Goal: Communication & Community: Share content

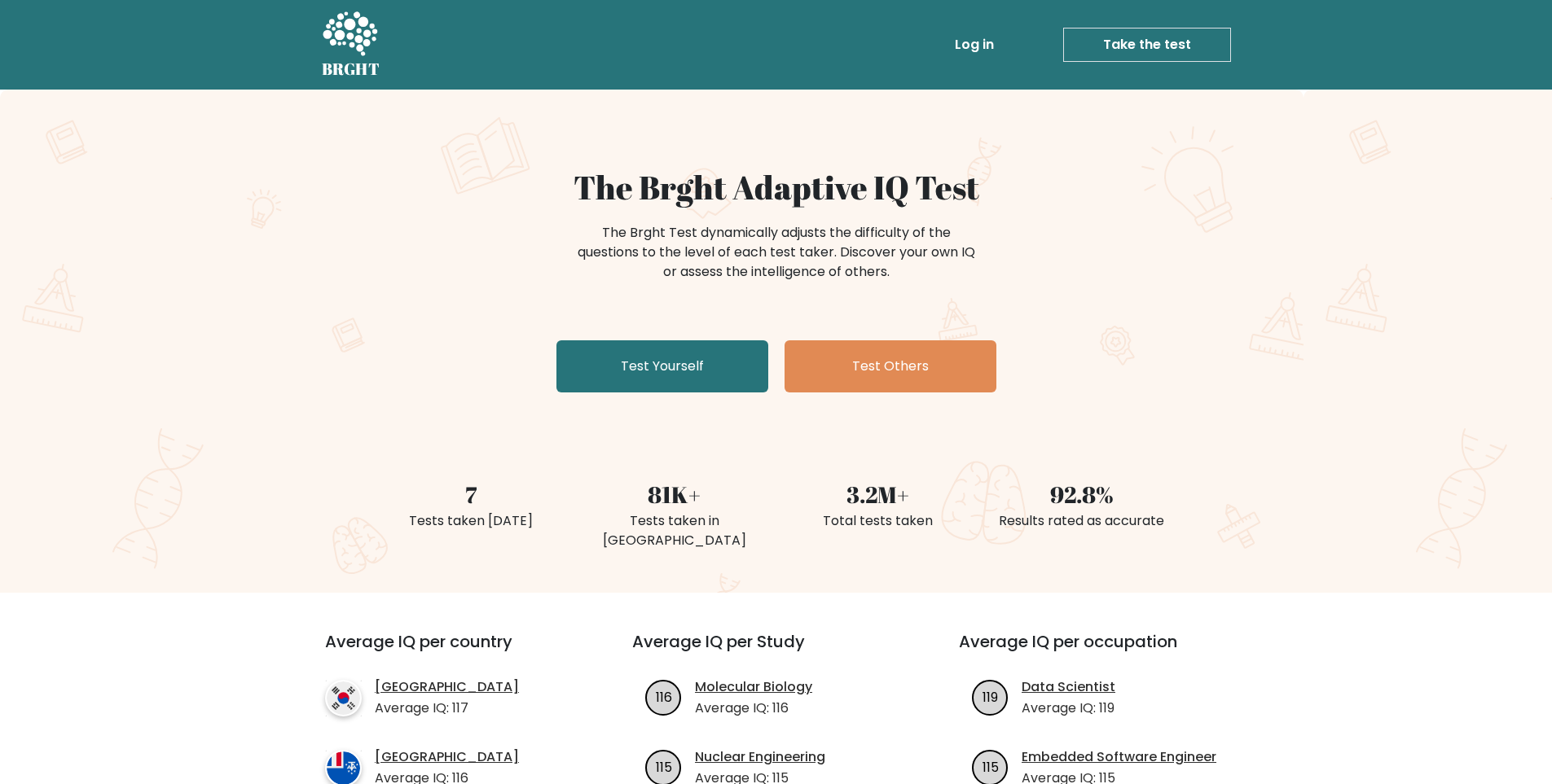
click at [1024, 50] on li "Take the test Take the test" at bounding box center [1114, 45] width 230 height 35
click at [999, 48] on link "Log in" at bounding box center [975, 45] width 52 height 33
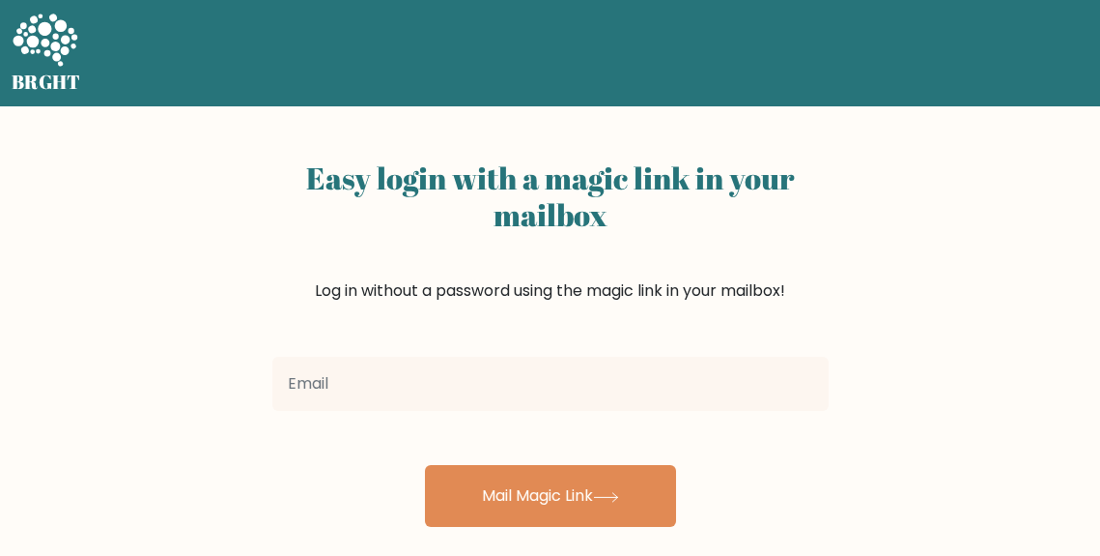
drag, startPoint x: 942, startPoint y: 193, endPoint x: 921, endPoint y: 128, distance: 68.1
click at [942, 193] on div "Easy login with a magic link in your mailbox Log in without a password using th…" at bounding box center [550, 472] width 1100 height 732
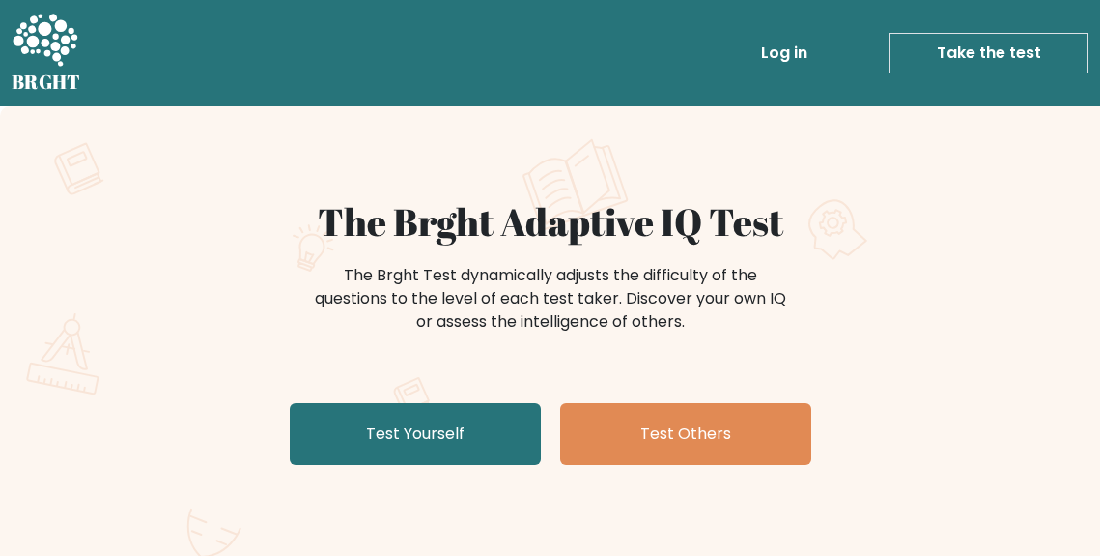
click at [164, 197] on div "The Brght Adaptive IQ Test The Brght Test dynamically adjusts the difficulty of…" at bounding box center [550, 403] width 1100 height 595
click at [154, 370] on div "The Brght Adaptive IQ Test The Brght Test dynamically adjusts the difficulty of…" at bounding box center [551, 335] width 966 height 273
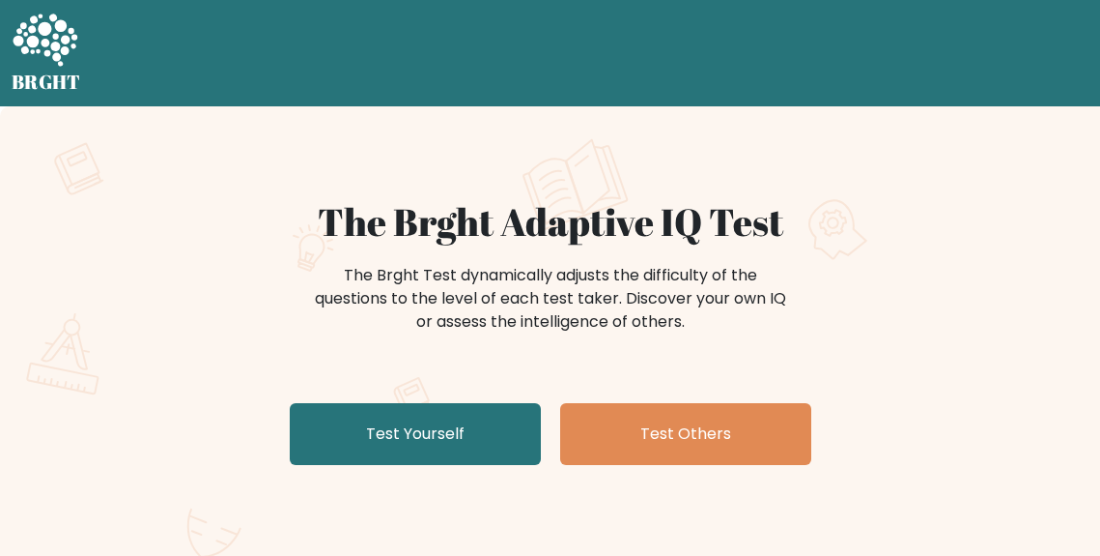
click at [165, 240] on h1 "The Brght Adaptive IQ Test" at bounding box center [550, 221] width 943 height 45
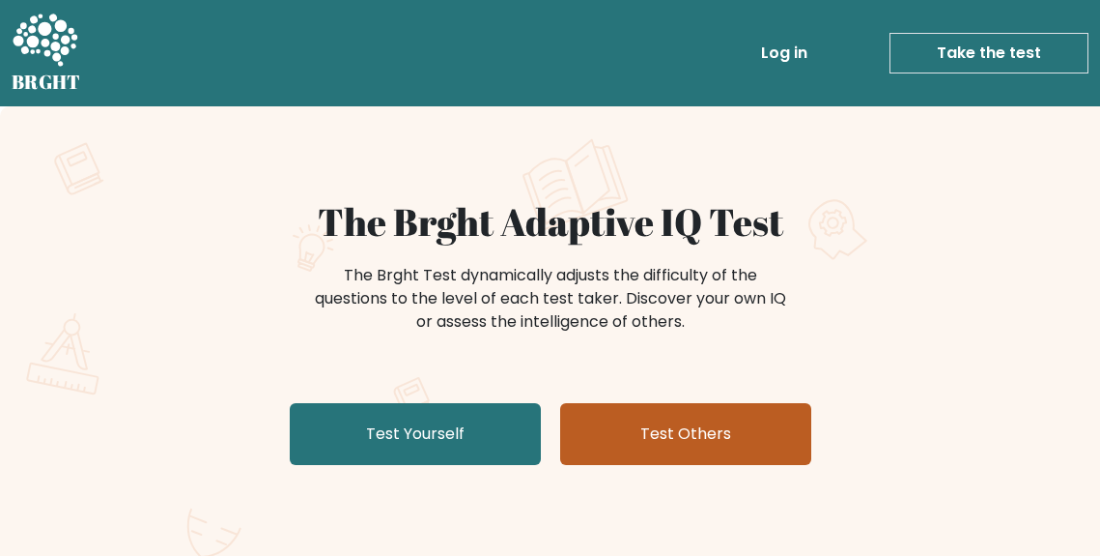
click at [623, 427] on link "Test Others" at bounding box center [685, 434] width 251 height 62
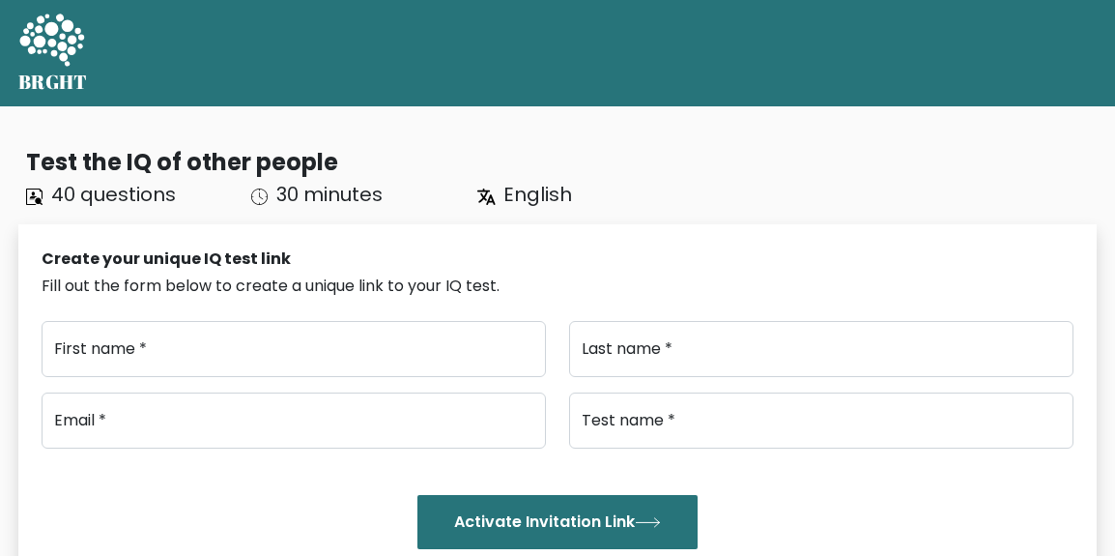
type input "..."
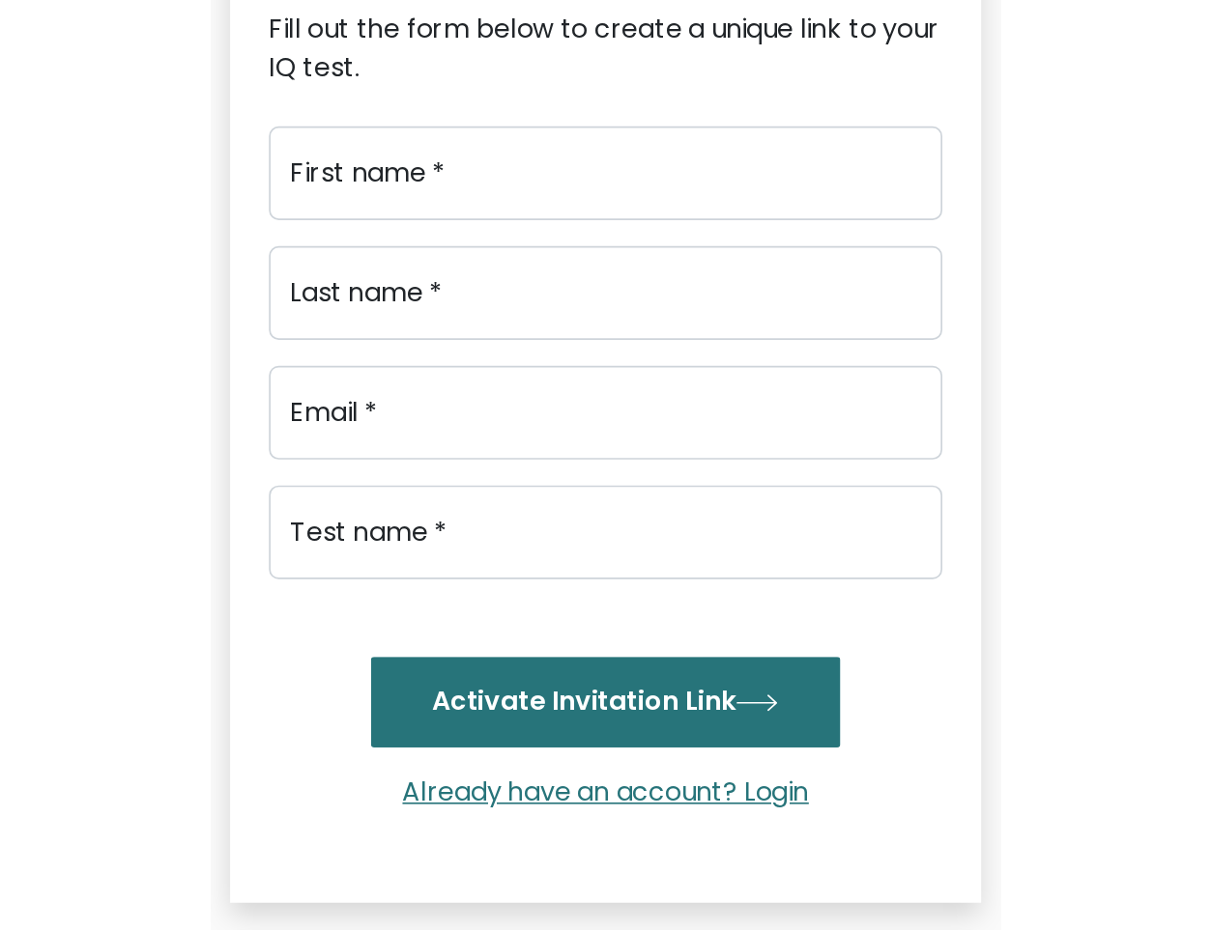
scroll to position [193, 0]
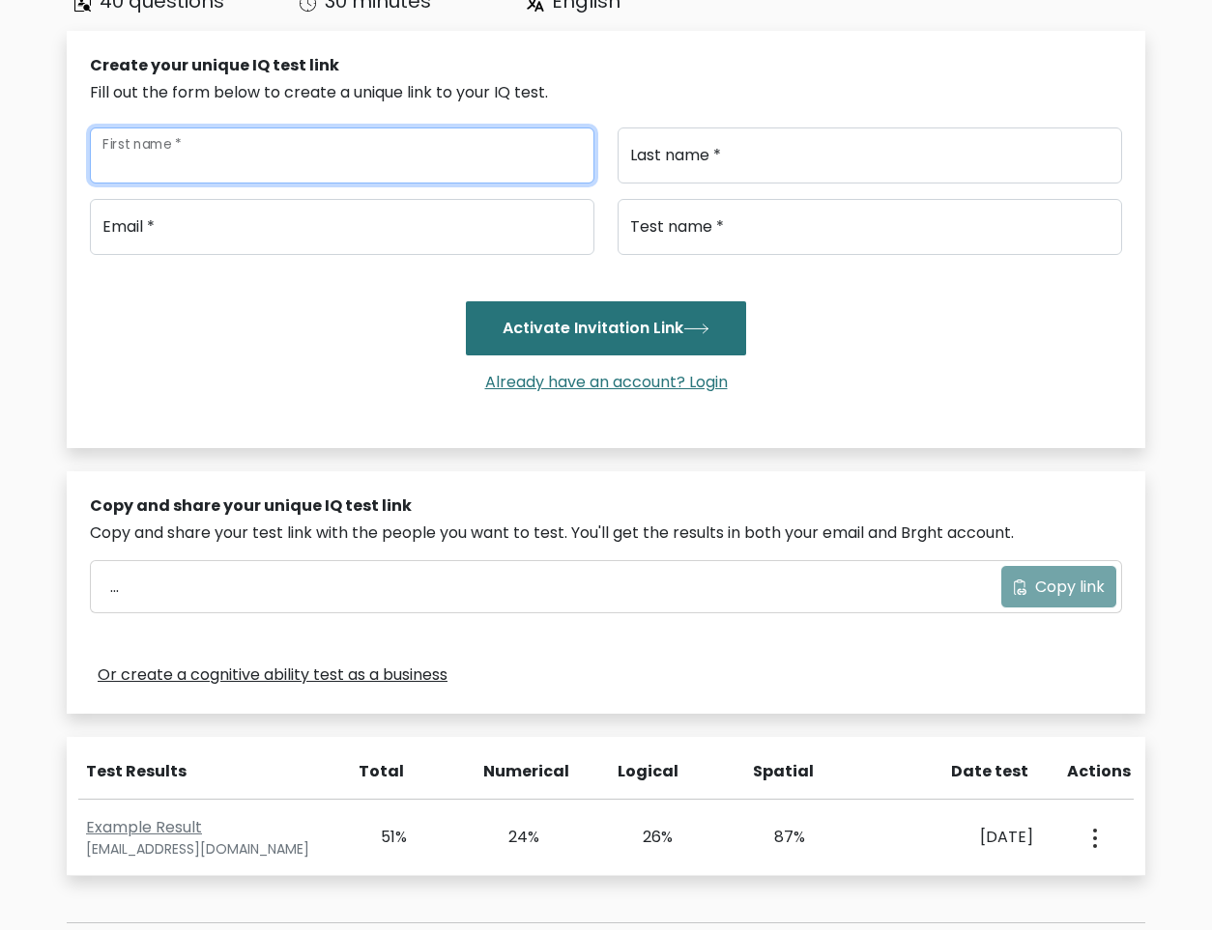
click at [325, 135] on input "First name *" at bounding box center [342, 156] width 504 height 56
type input "ABC"
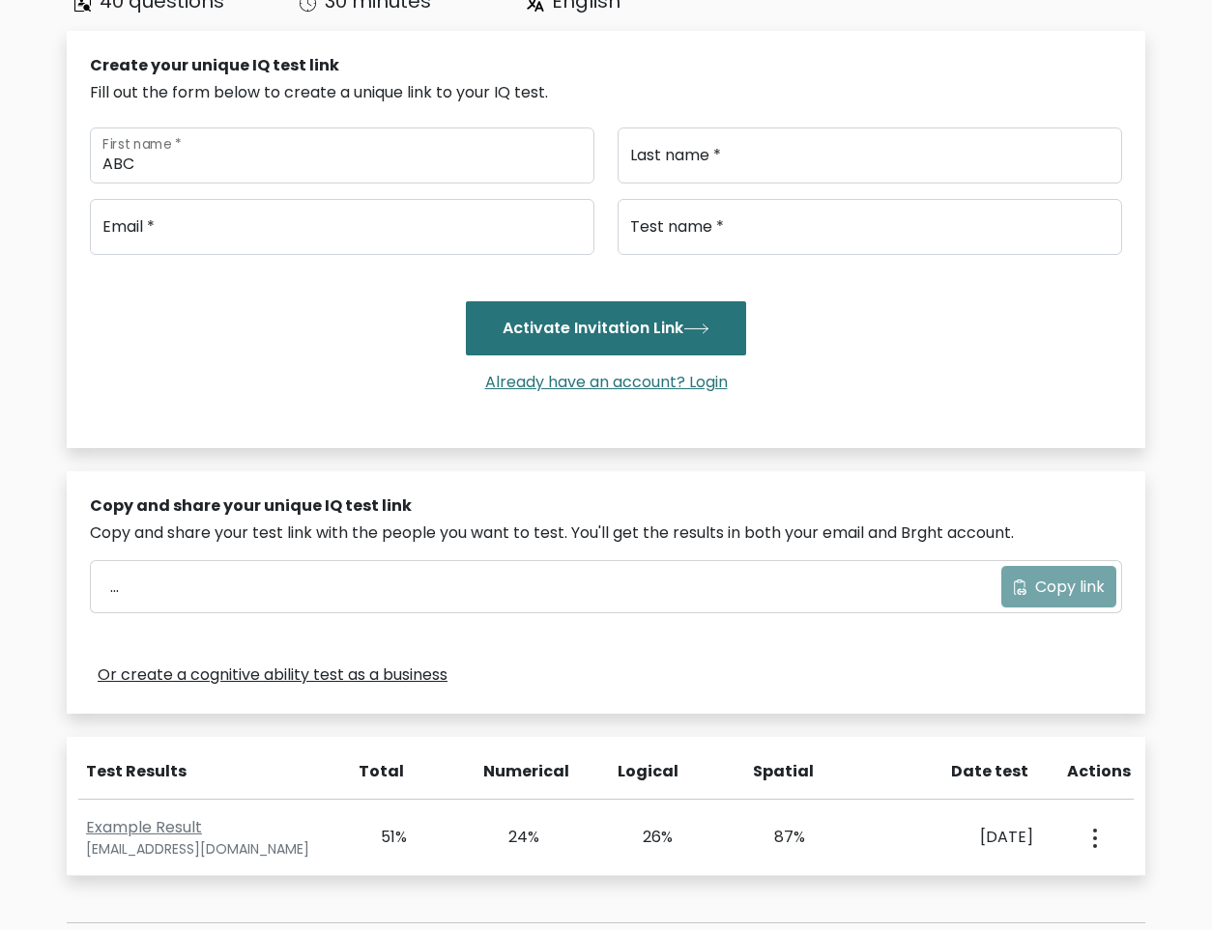
click at [610, 163] on div "Last name *" at bounding box center [870, 156] width 528 height 56
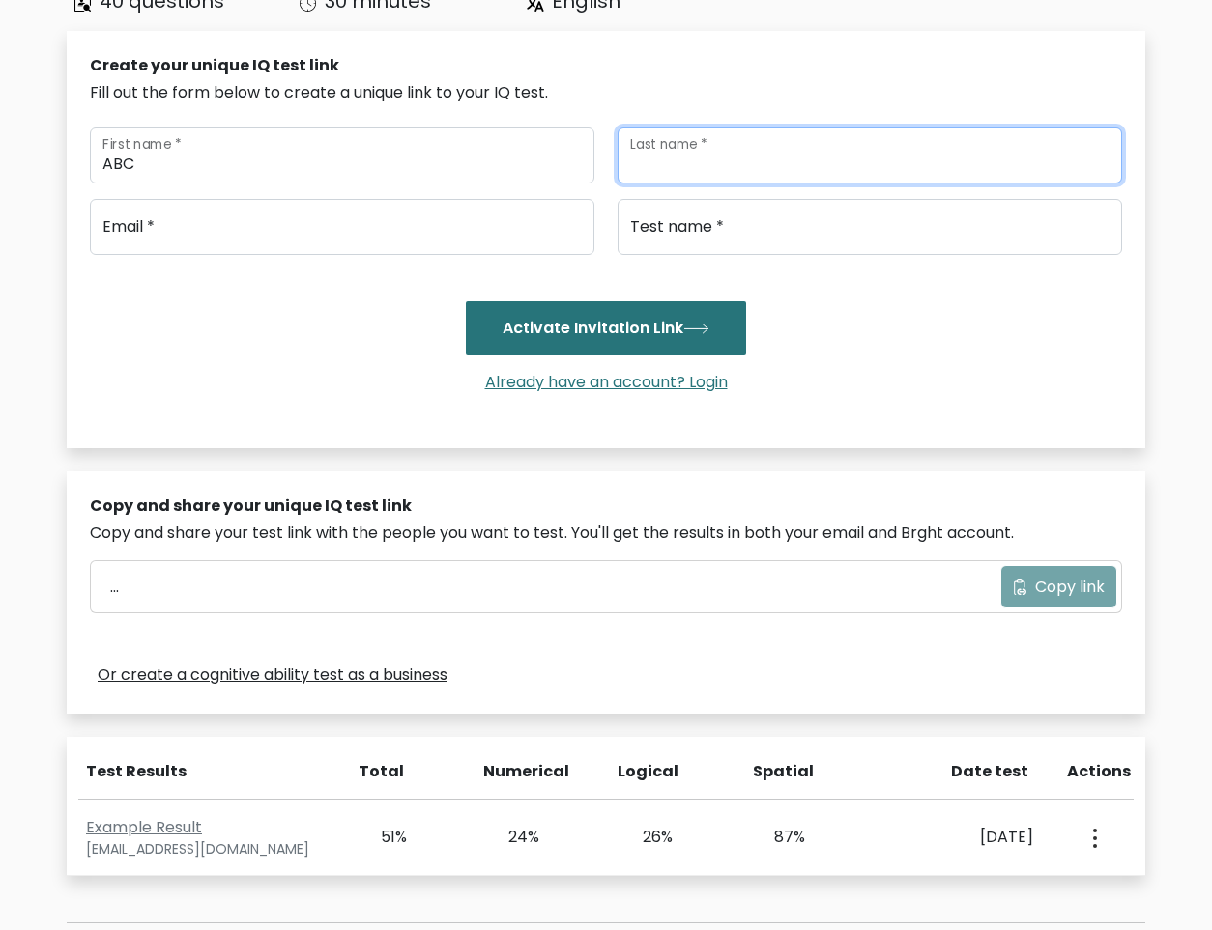
click at [701, 154] on input "Last name *" at bounding box center [869, 156] width 504 height 56
type input "DEF"
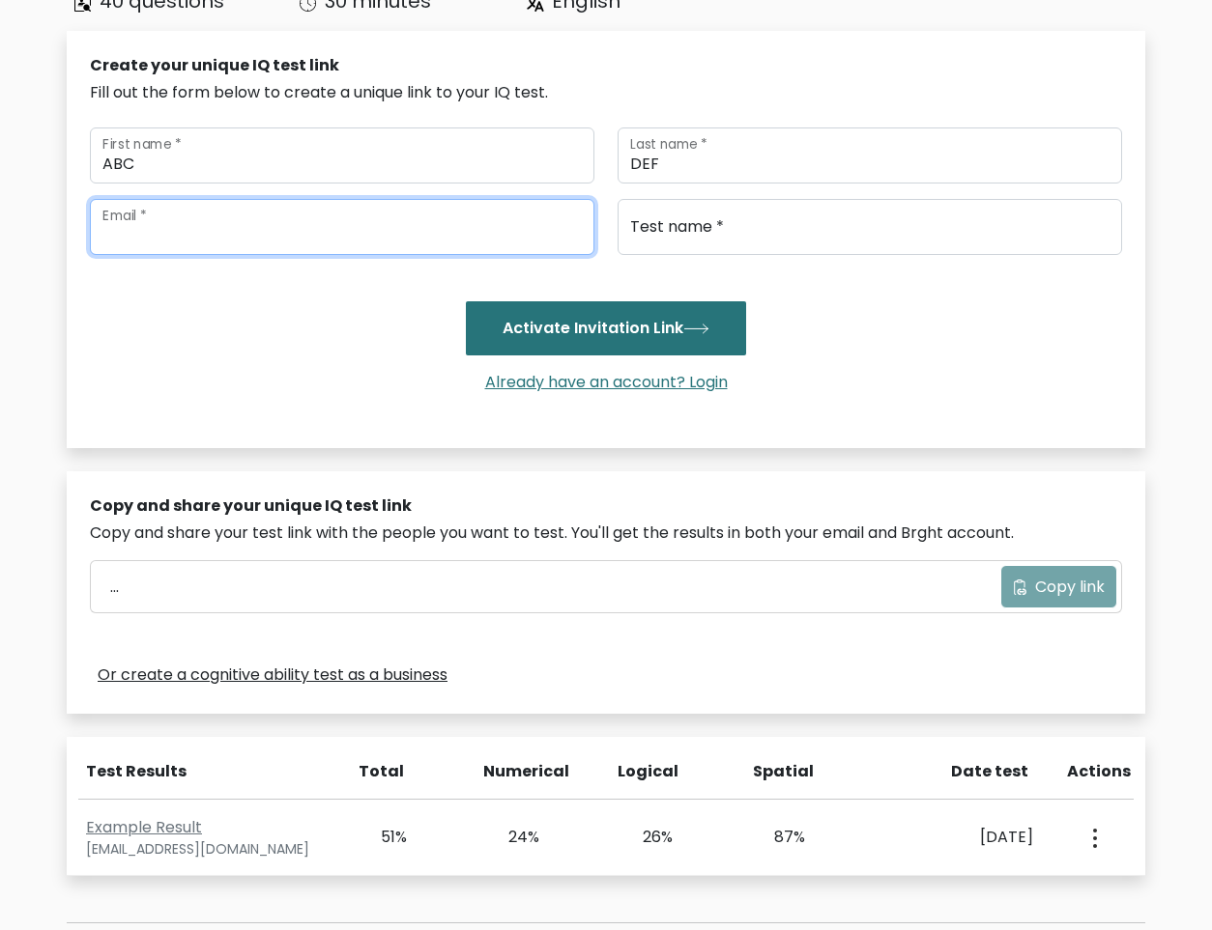
click at [285, 223] on input "email" at bounding box center [342, 227] width 504 height 56
type input "[EMAIL_ADDRESS][DOMAIN_NAME]"
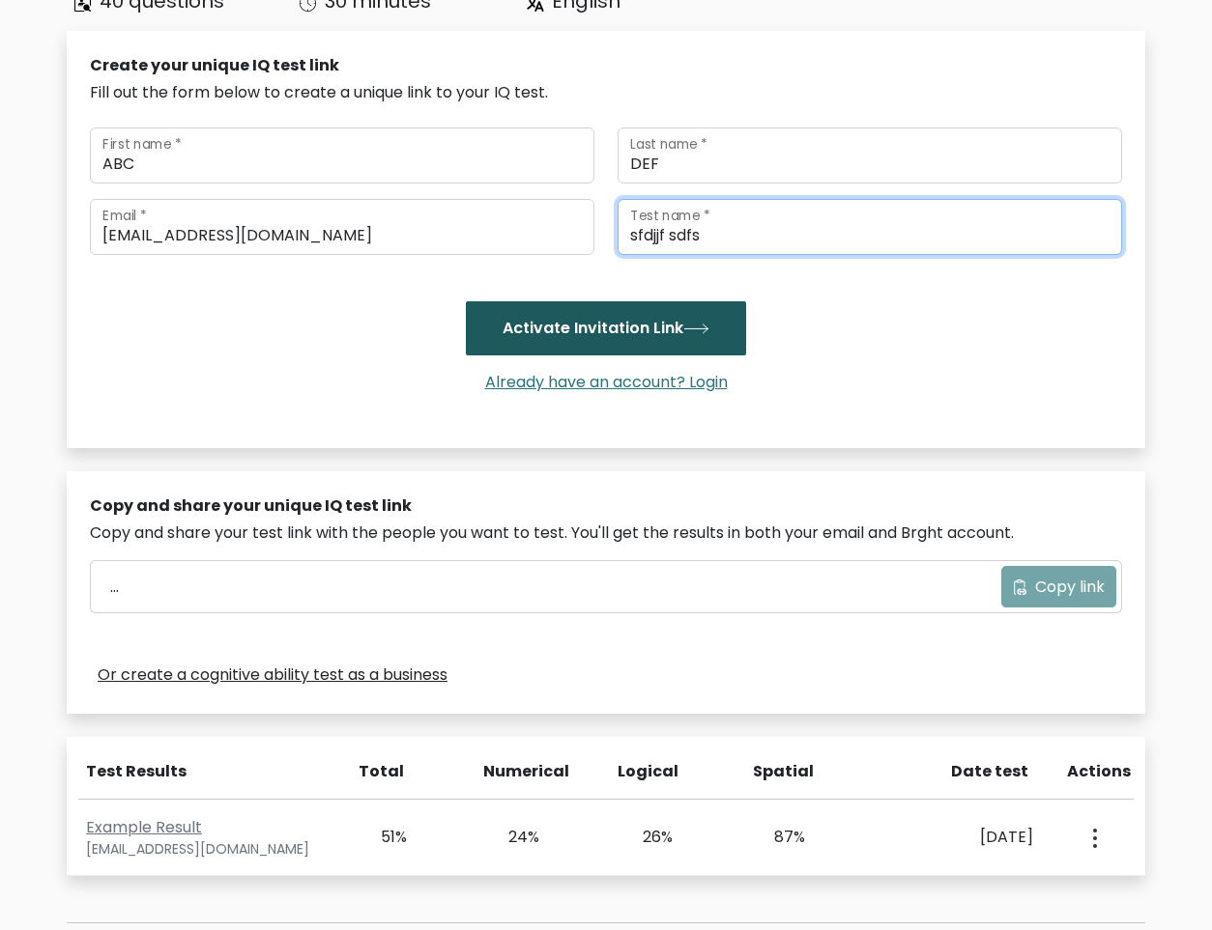
type input "sfdjjf sdfs"
click at [603, 310] on button "Activate Invitation Link" at bounding box center [606, 328] width 280 height 54
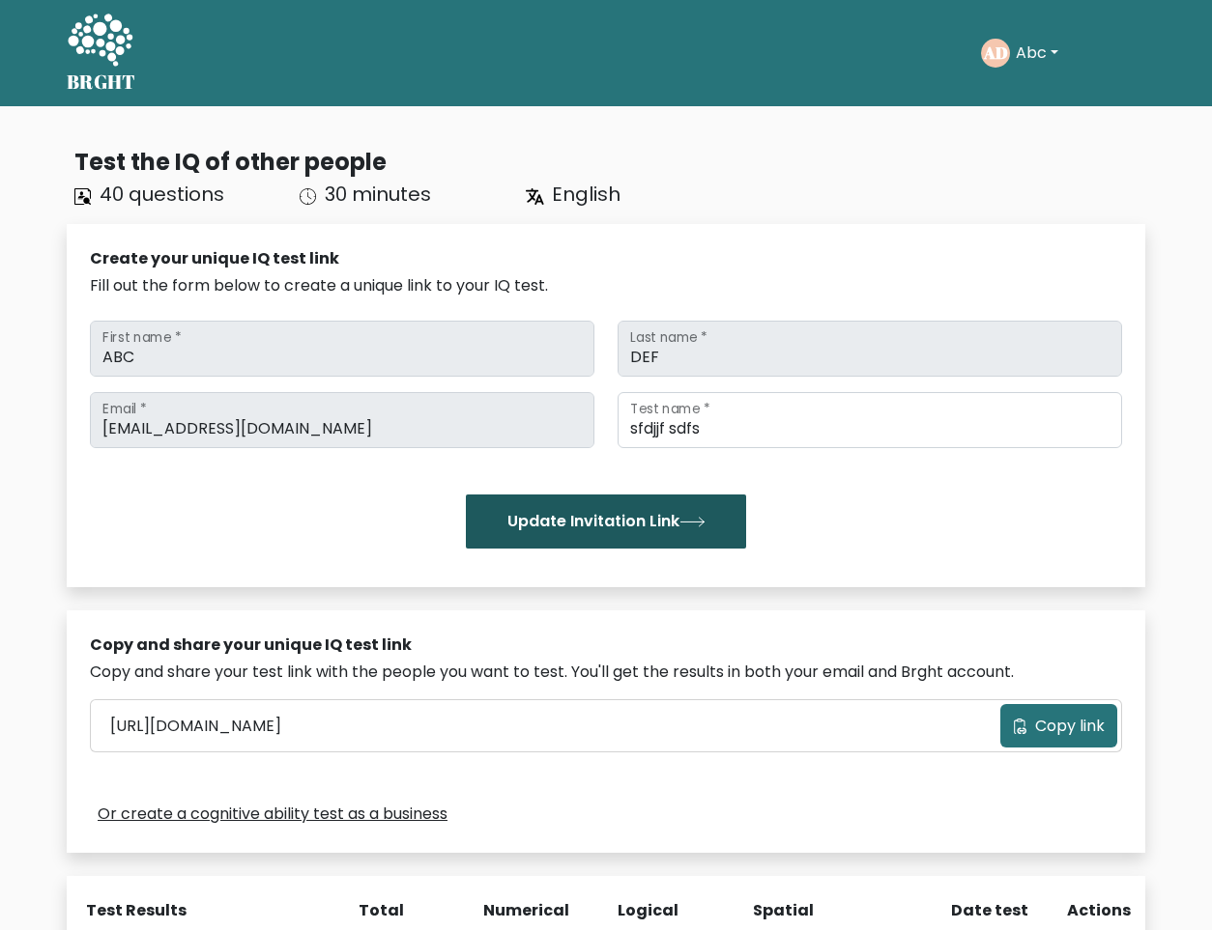
click at [606, 518] on button "Update Invitation Link" at bounding box center [606, 522] width 280 height 54
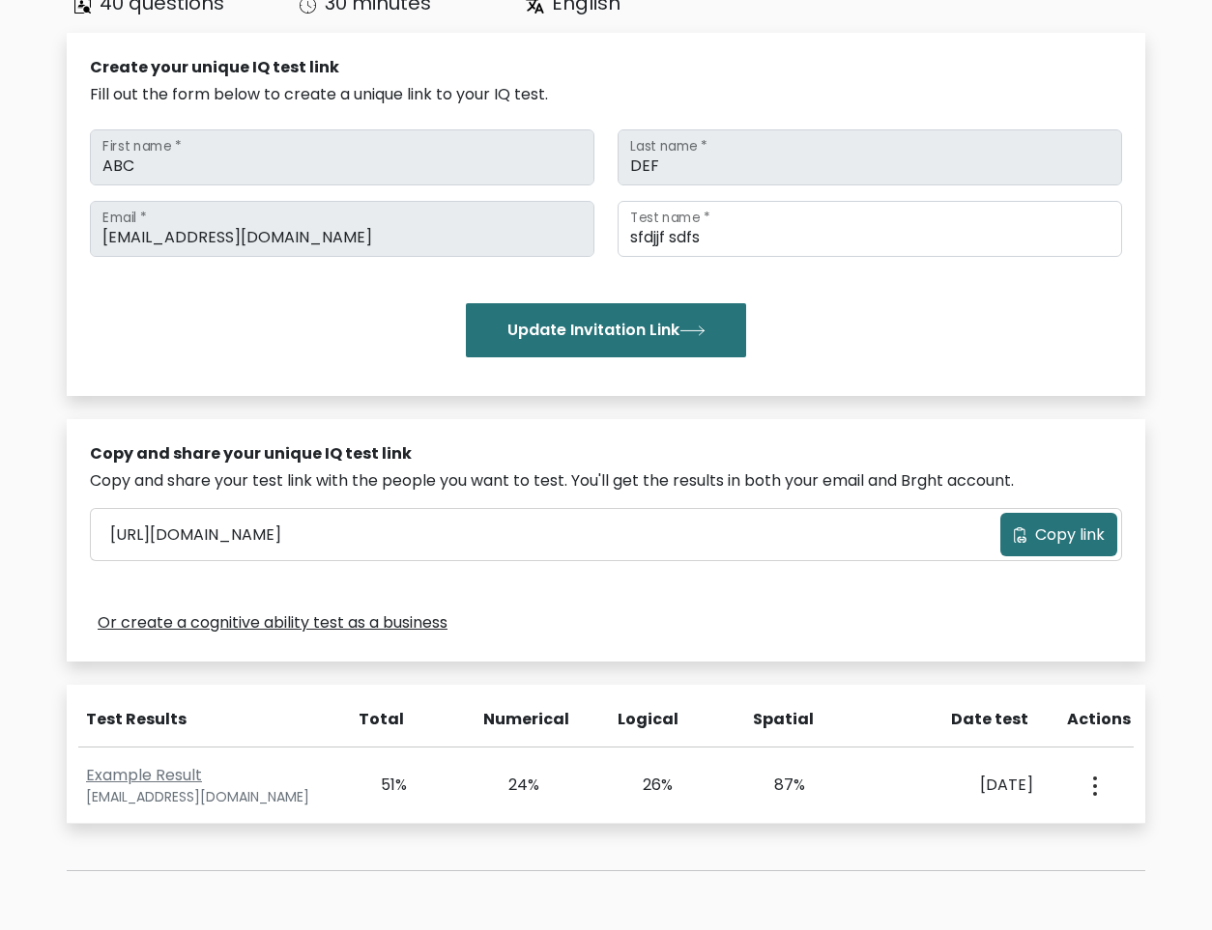
scroll to position [193, 0]
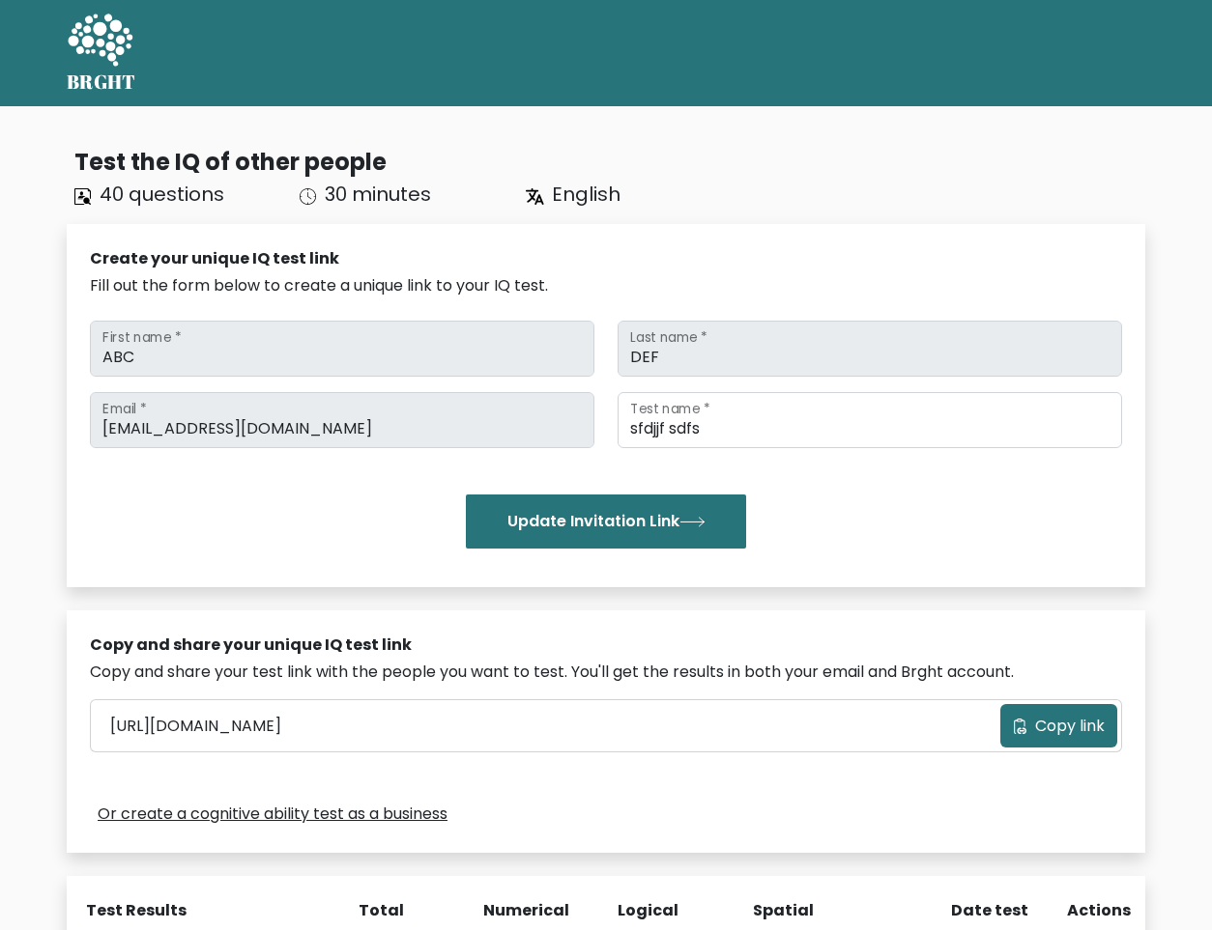
scroll to position [287, 0]
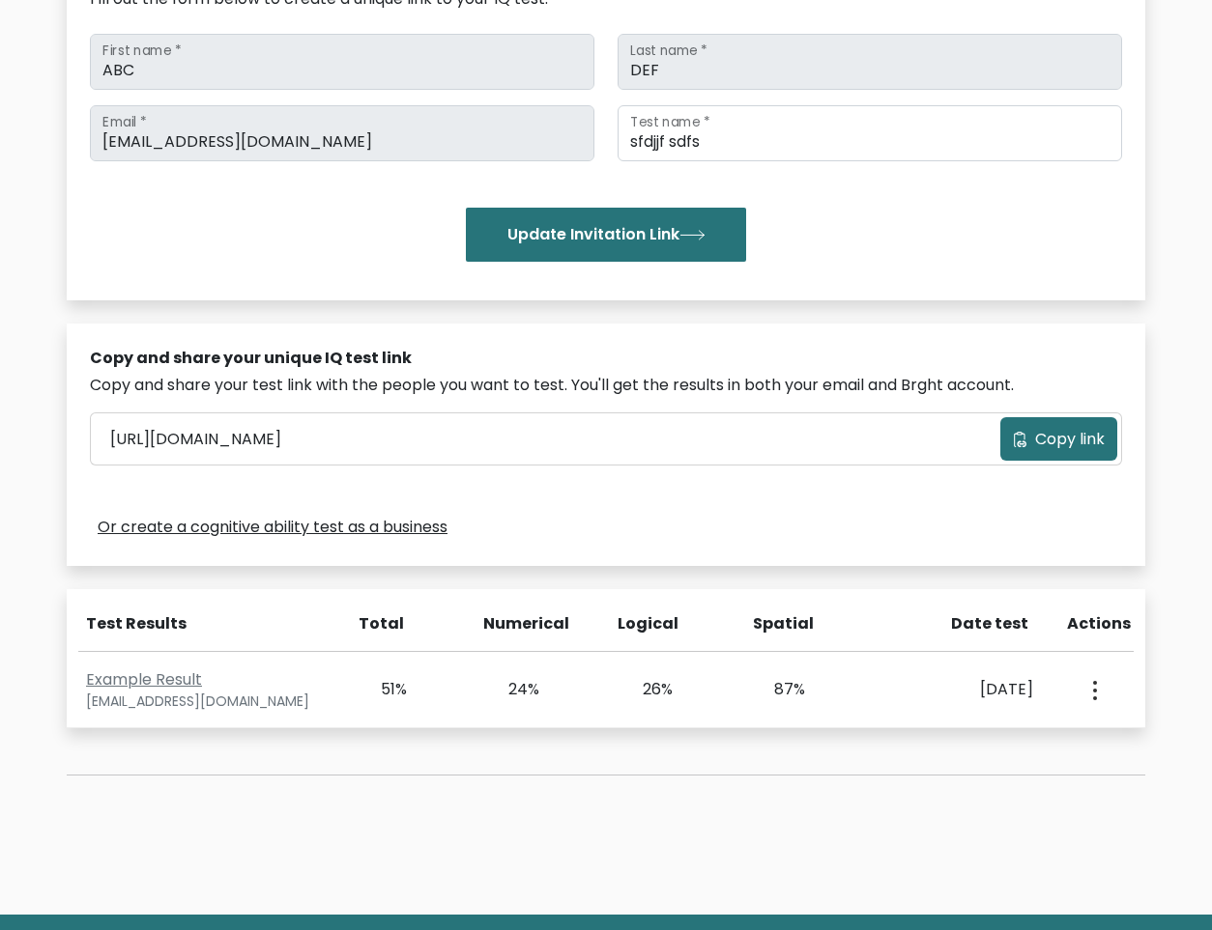
drag, startPoint x: 1072, startPoint y: 443, endPoint x: 1030, endPoint y: 415, distance: 50.4
click at [1072, 443] on span "Copy link" at bounding box center [1070, 439] width 70 height 23
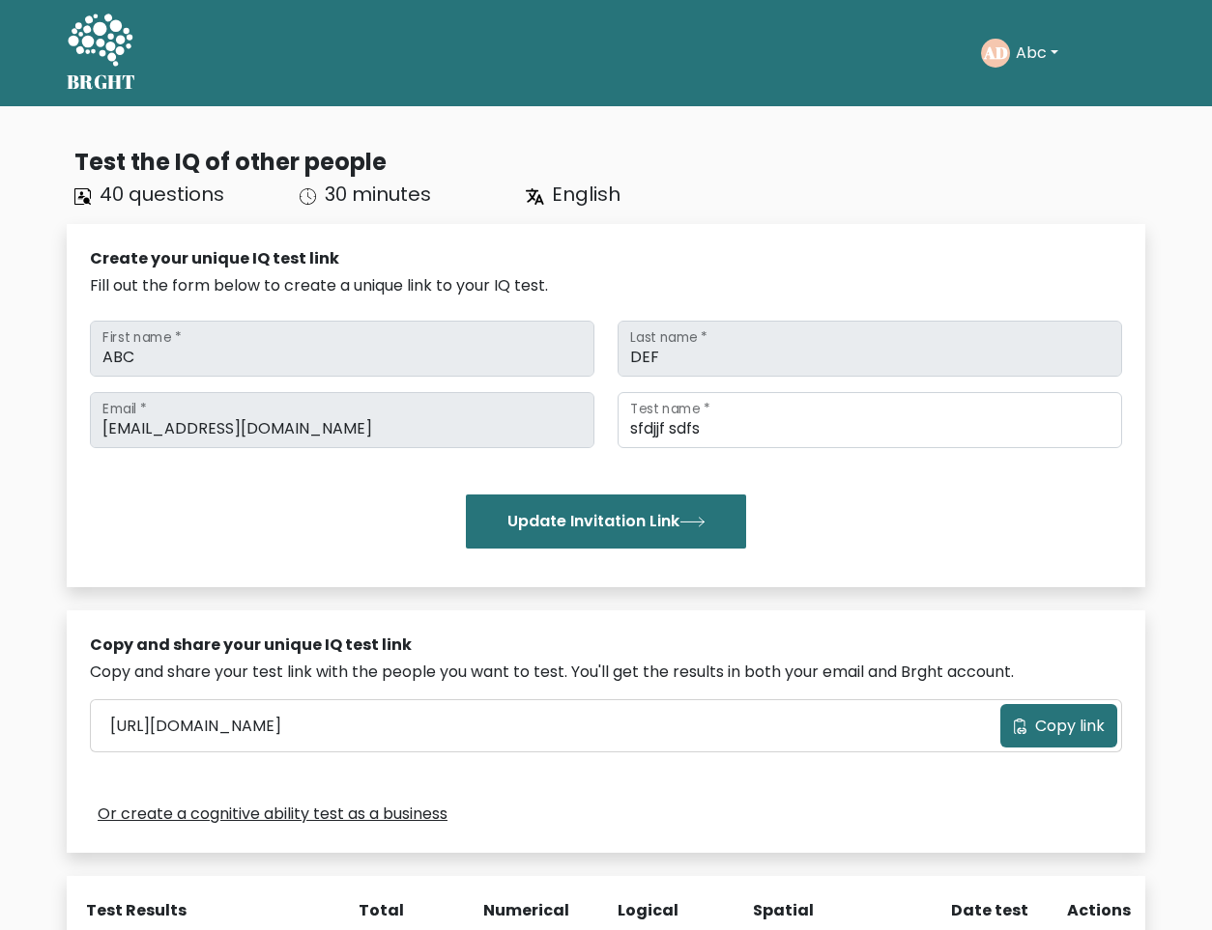
scroll to position [284, 0]
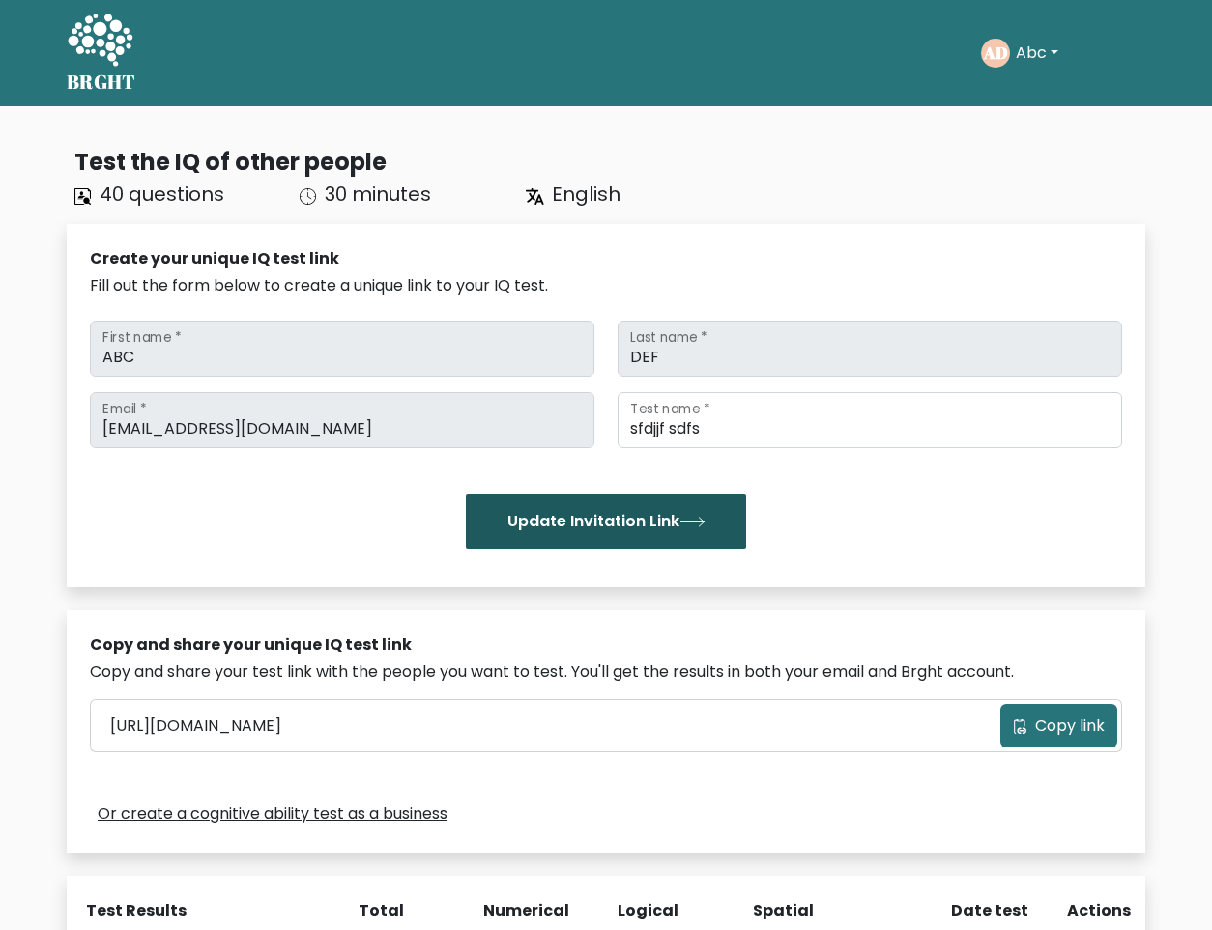
click at [618, 515] on button "Update Invitation Link" at bounding box center [606, 522] width 280 height 54
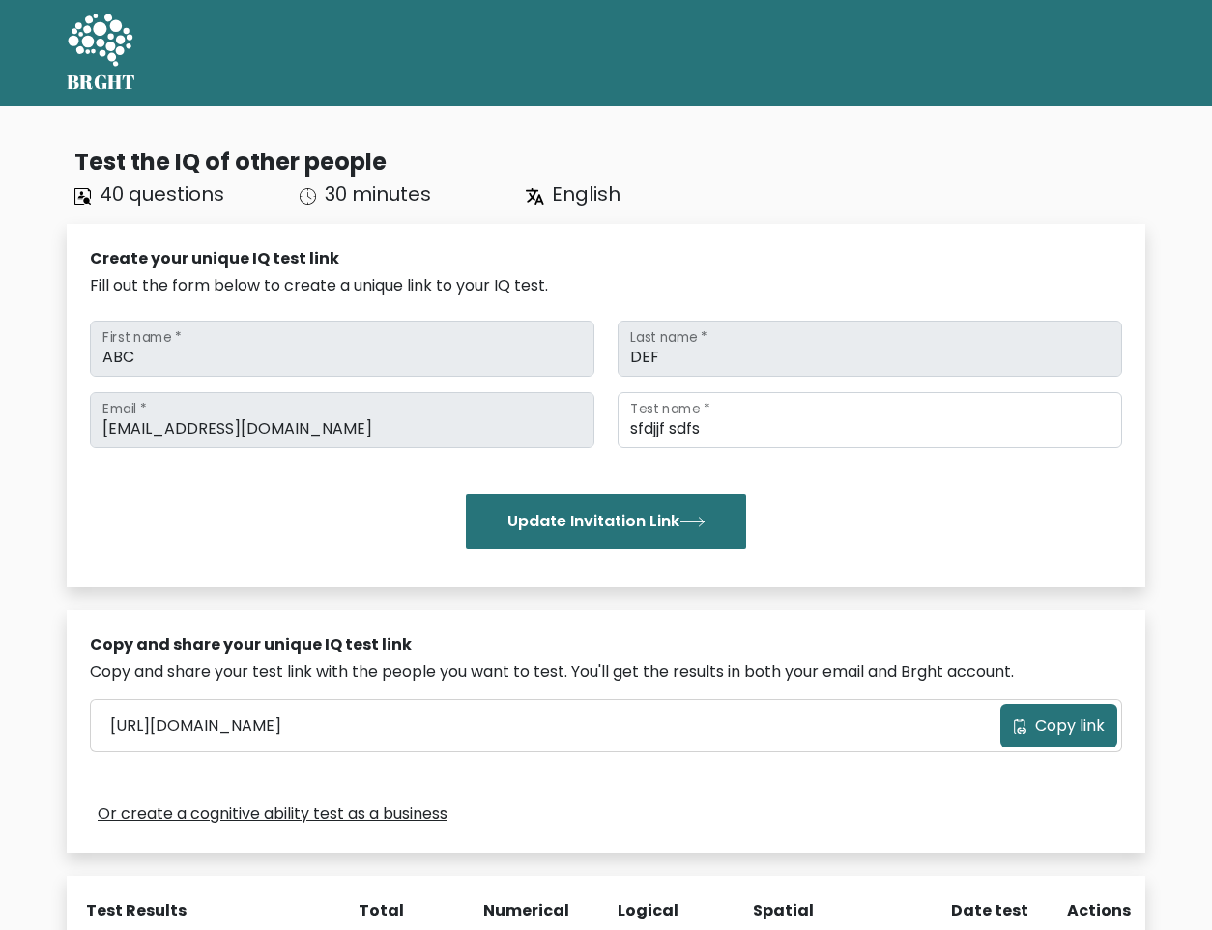
scroll to position [193, 0]
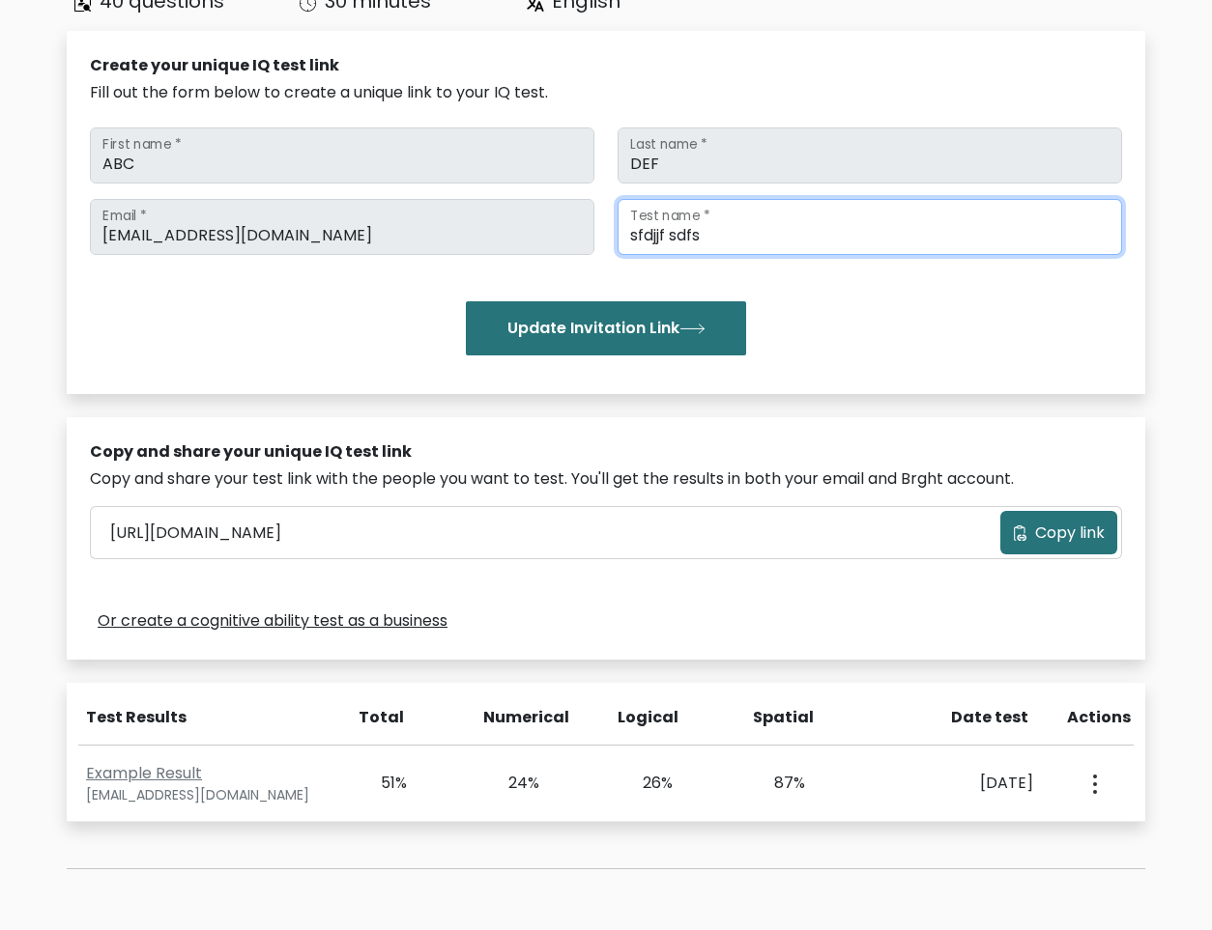
click at [690, 230] on input "sfdjjf sdfs" at bounding box center [869, 227] width 504 height 56
type input "sfdjjf sdssdfsfs"
click at [1076, 518] on button "Copy link" at bounding box center [1058, 532] width 117 height 43
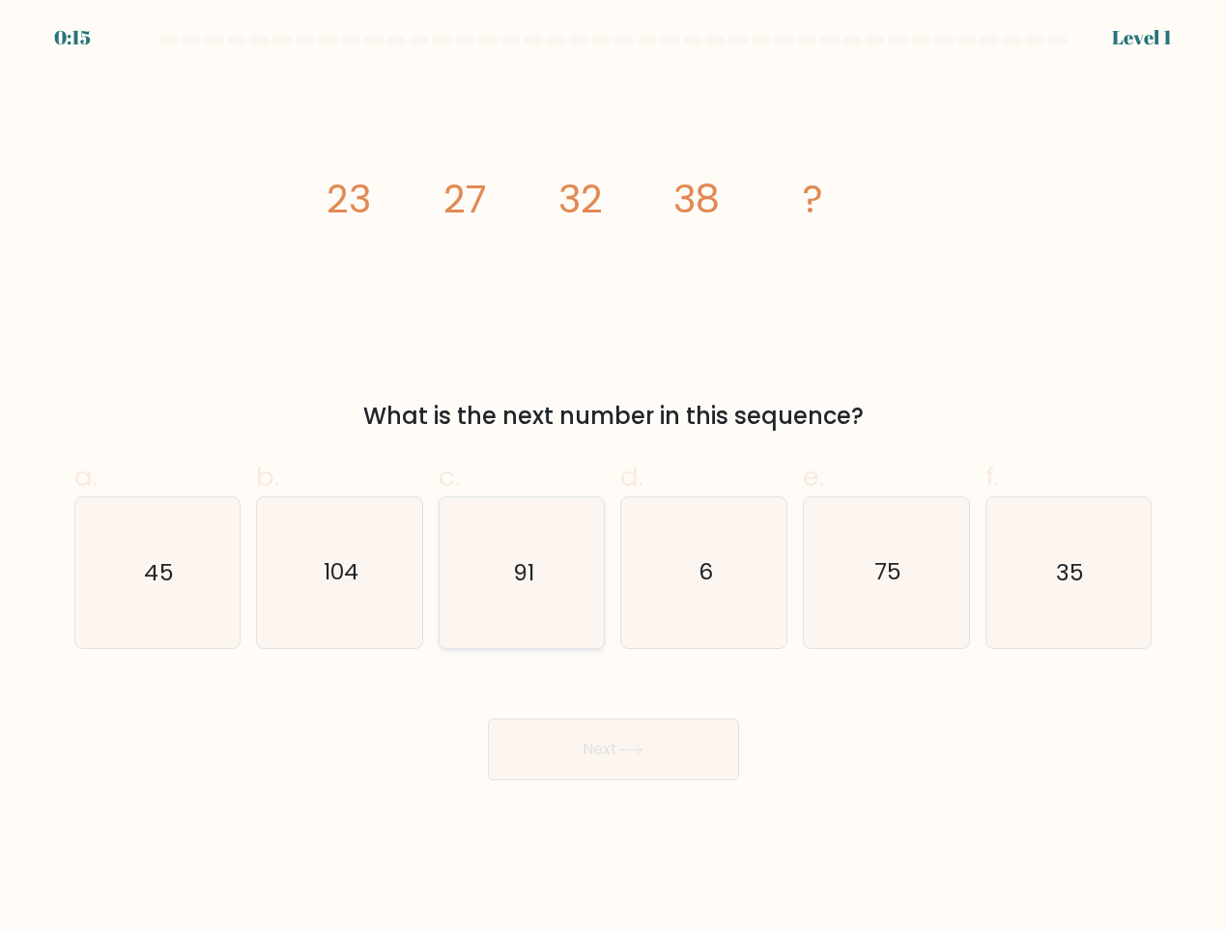
click at [517, 540] on icon "91" at bounding box center [521, 573] width 150 height 150
click at [614, 478] on input "c. 91" at bounding box center [614, 472] width 1 height 13
radio input "true"
click at [518, 540] on icon "91" at bounding box center [521, 573] width 148 height 148
click at [614, 478] on input "c. 91" at bounding box center [614, 472] width 1 height 13
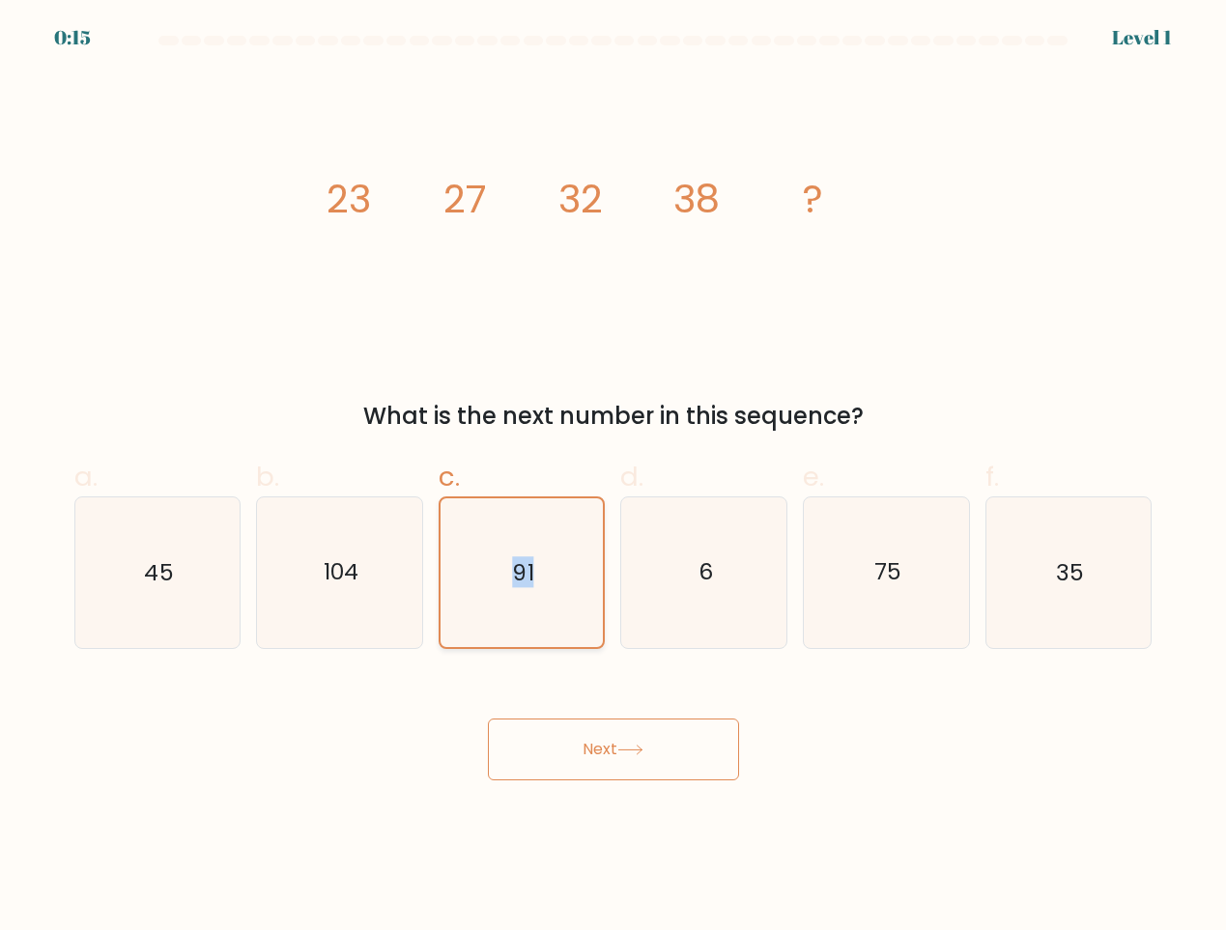
click at [518, 540] on icon "91" at bounding box center [521, 573] width 148 height 148
click at [614, 478] on input "c. 91" at bounding box center [614, 472] width 1 height 13
click at [745, 585] on icon "6" at bounding box center [704, 573] width 150 height 150
click at [614, 478] on input "d. 6" at bounding box center [614, 472] width 1 height 13
radio input "true"
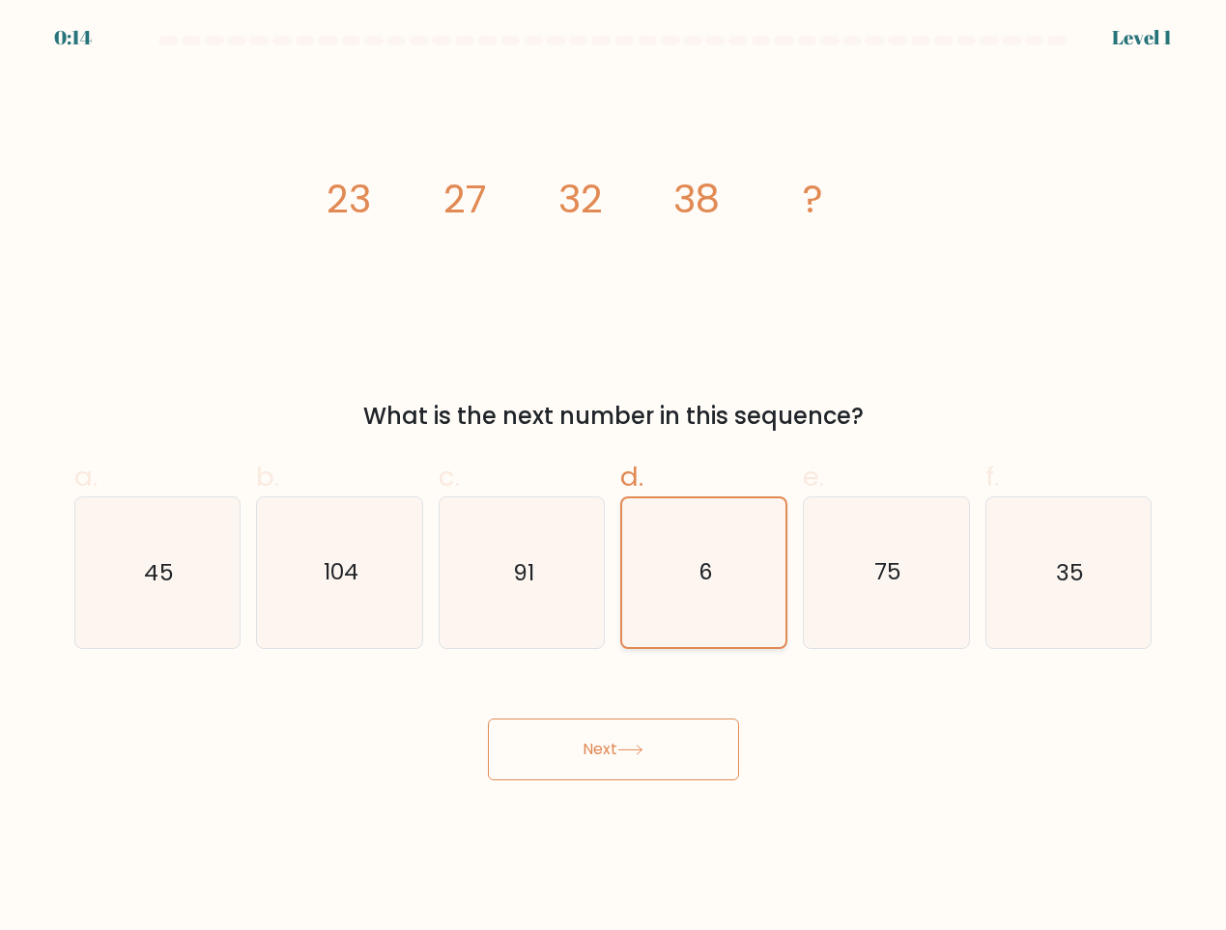
click at [745, 585] on icon "6" at bounding box center [704, 573] width 148 height 148
click at [614, 478] on input "d. 6" at bounding box center [614, 472] width 1 height 13
click at [916, 582] on icon "75" at bounding box center [887, 573] width 150 height 150
click at [614, 478] on input "e. 75" at bounding box center [614, 472] width 1 height 13
radio input "true"
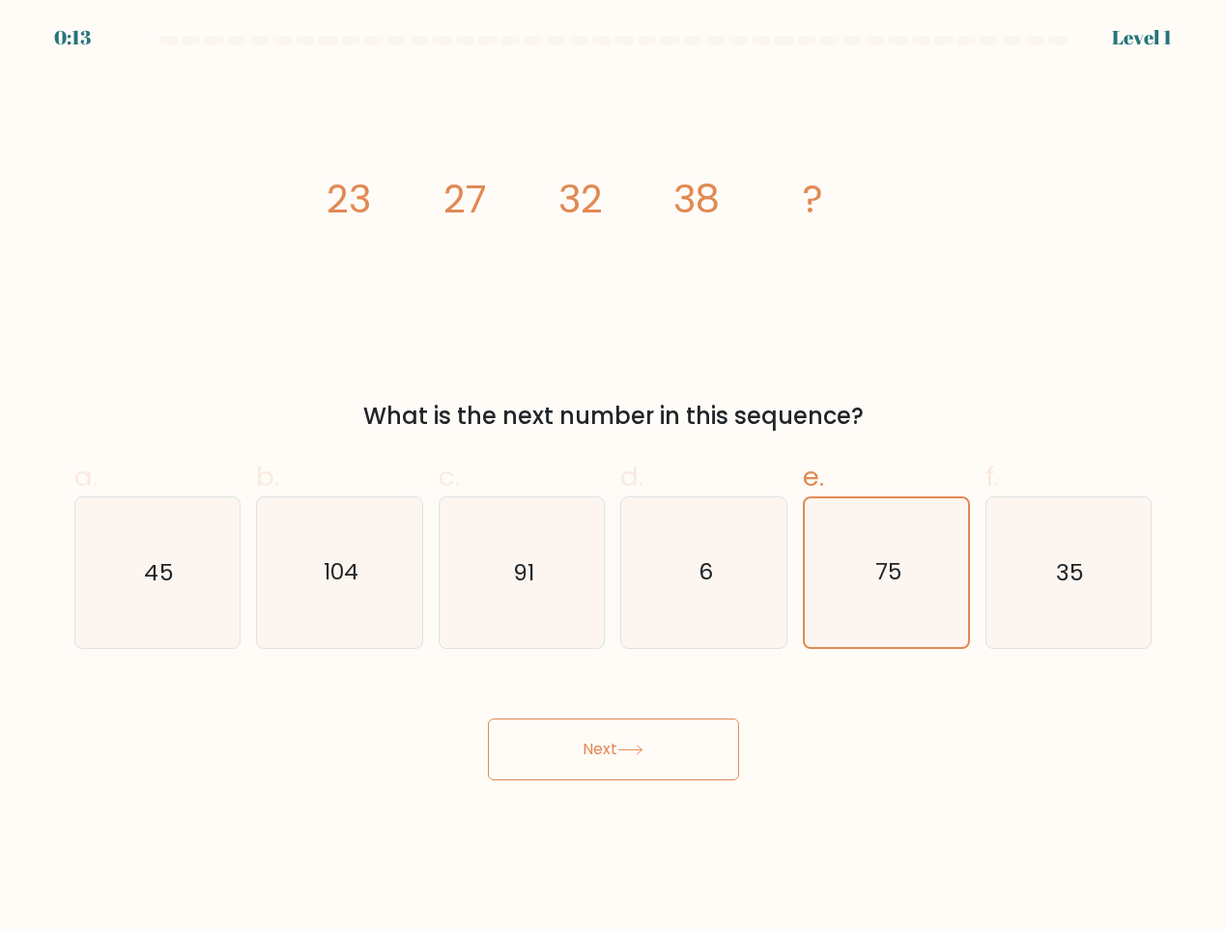
click at [639, 720] on div "Next" at bounding box center [613, 726] width 1101 height 108
click at [638, 731] on button "Next" at bounding box center [613, 750] width 251 height 62
click at [638, 736] on button "Next" at bounding box center [613, 750] width 251 height 62
click at [638, 738] on button "Next" at bounding box center [613, 750] width 251 height 62
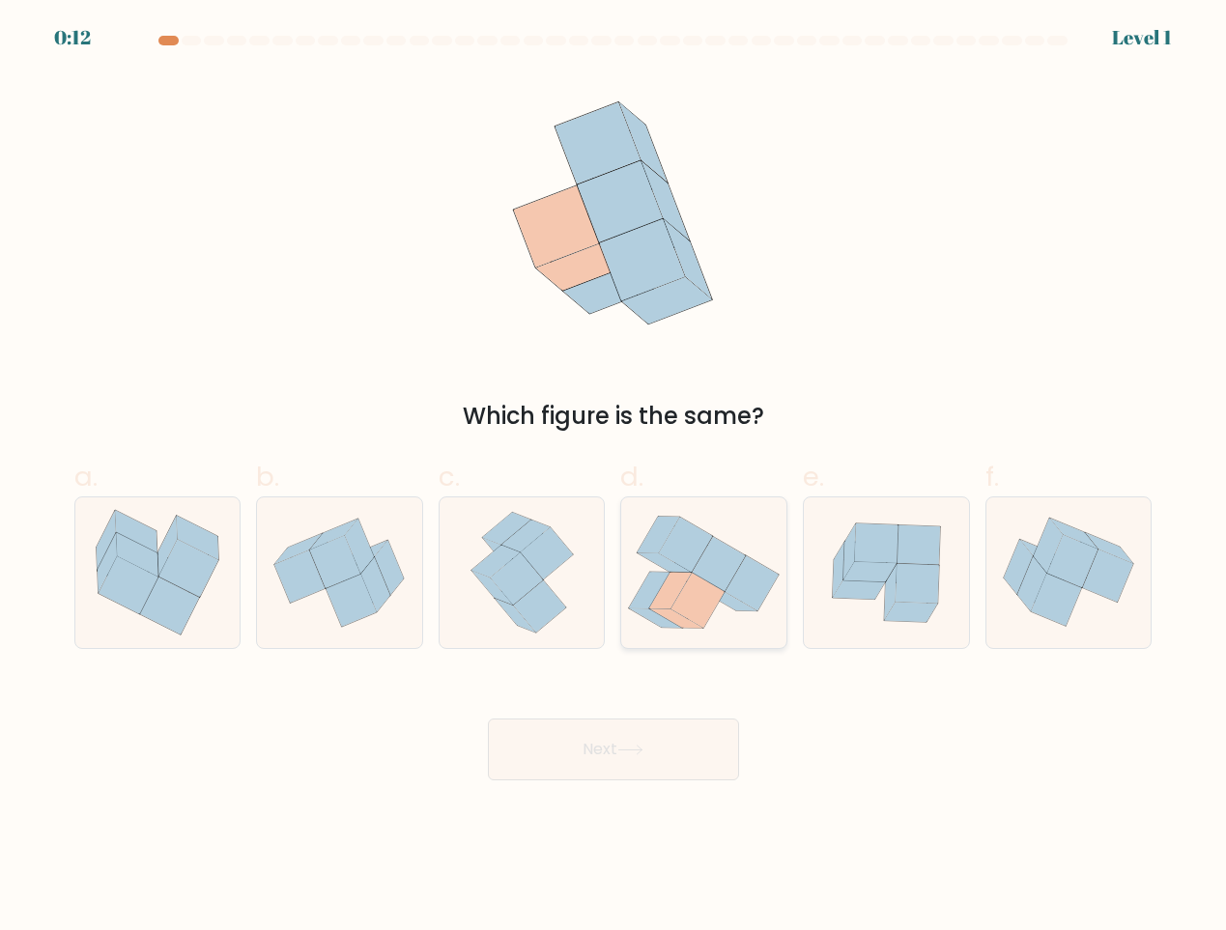
drag, startPoint x: 689, startPoint y: 610, endPoint x: 730, endPoint y: 580, distance: 51.2
click at [689, 610] on icon at bounding box center [697, 601] width 53 height 55
click at [614, 478] on input "d." at bounding box center [614, 472] width 1 height 13
radio input "true"
click at [730, 580] on icon at bounding box center [719, 565] width 53 height 54
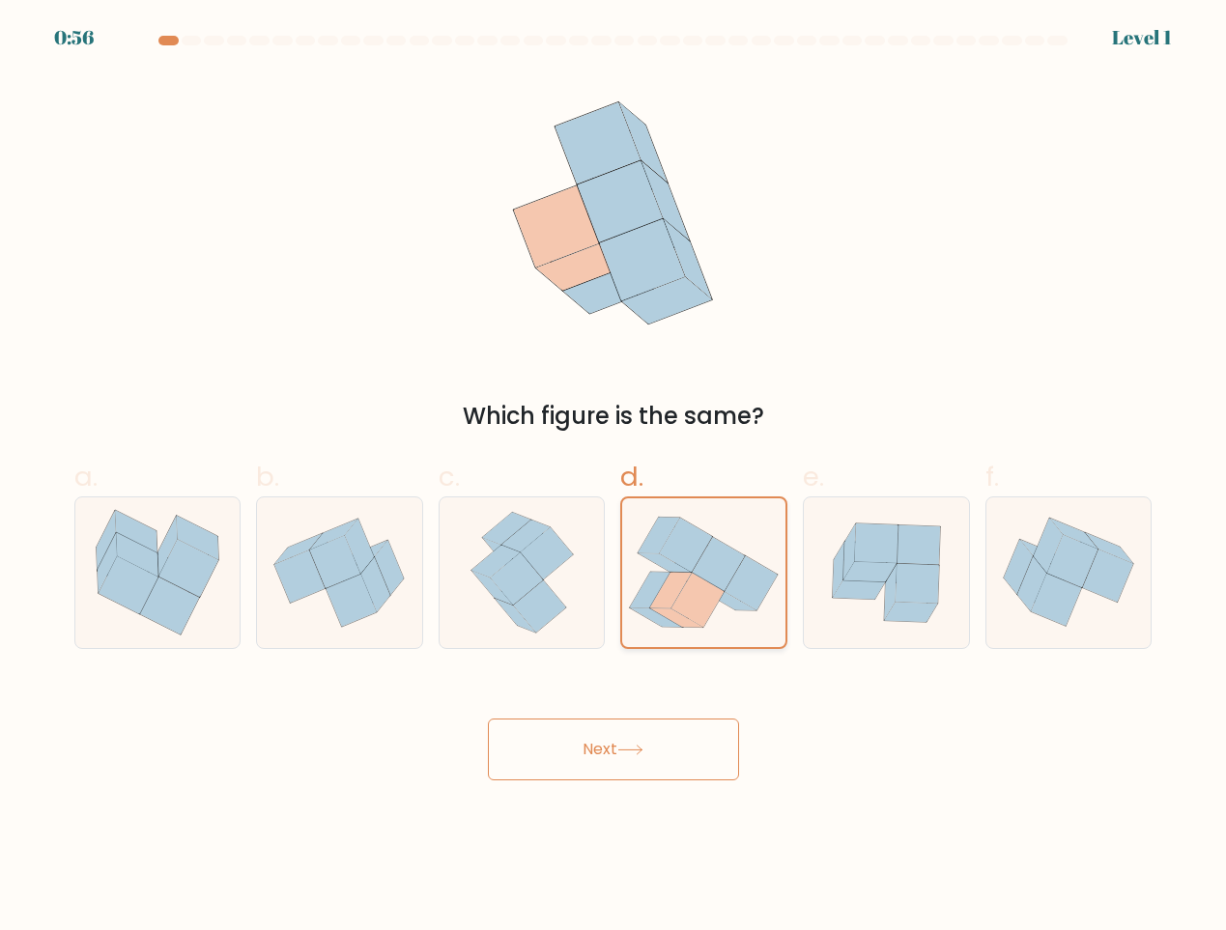
click at [614, 478] on input "d." at bounding box center [614, 472] width 1 height 13
click at [732, 578] on icon at bounding box center [719, 565] width 53 height 54
click at [614, 478] on input "d." at bounding box center [614, 472] width 1 height 13
click at [736, 574] on icon at bounding box center [752, 584] width 53 height 54
click at [614, 478] on input "d." at bounding box center [614, 472] width 1 height 13
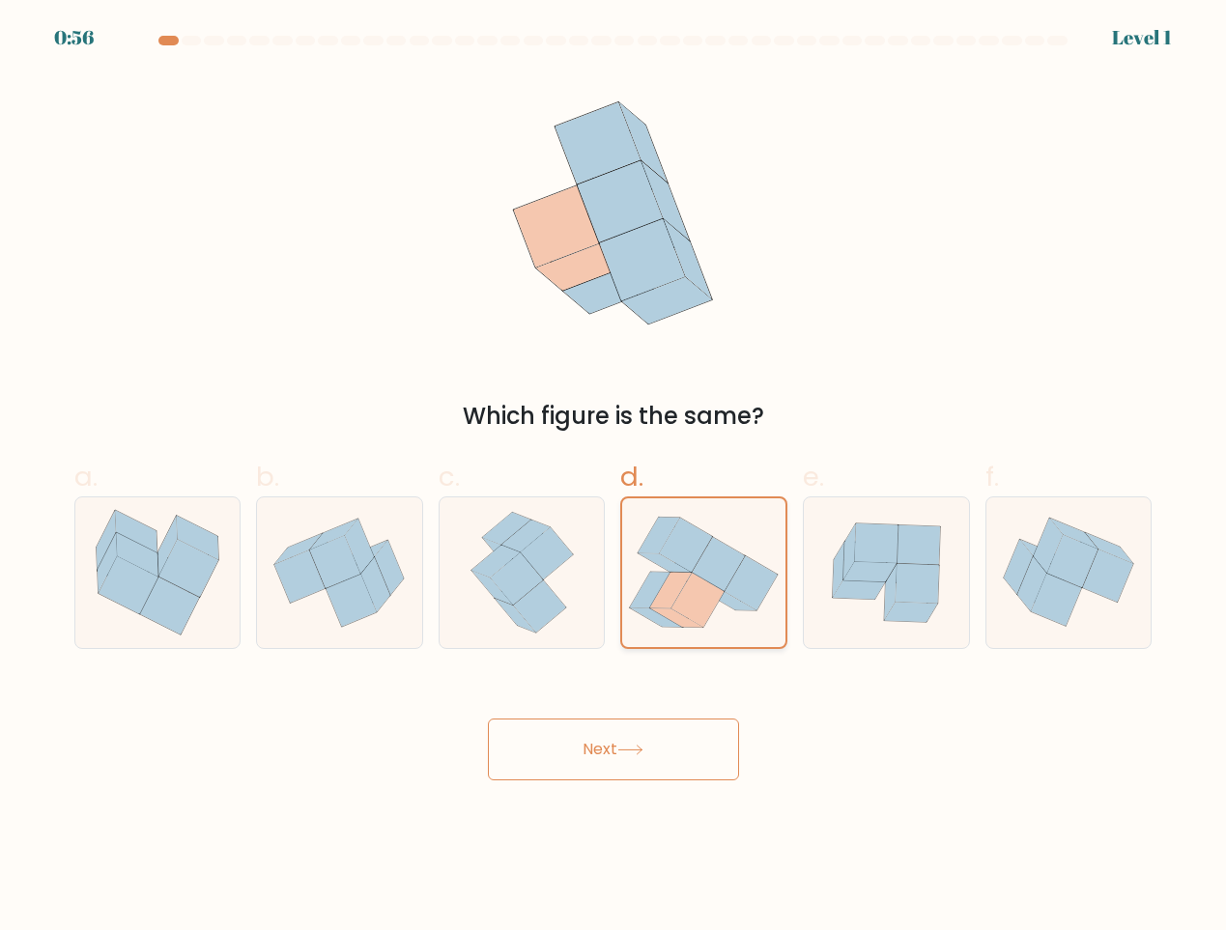
drag, startPoint x: 736, startPoint y: 574, endPoint x: 723, endPoint y: 607, distance: 35.5
click at [734, 573] on icon at bounding box center [703, 572] width 163 height 144
click at [614, 478] on input "d." at bounding box center [614, 472] width 1 height 13
drag, startPoint x: 634, startPoint y: 717, endPoint x: 616, endPoint y: 739, distance: 28.2
click at [616, 739] on div "Next" at bounding box center [613, 726] width 1101 height 108
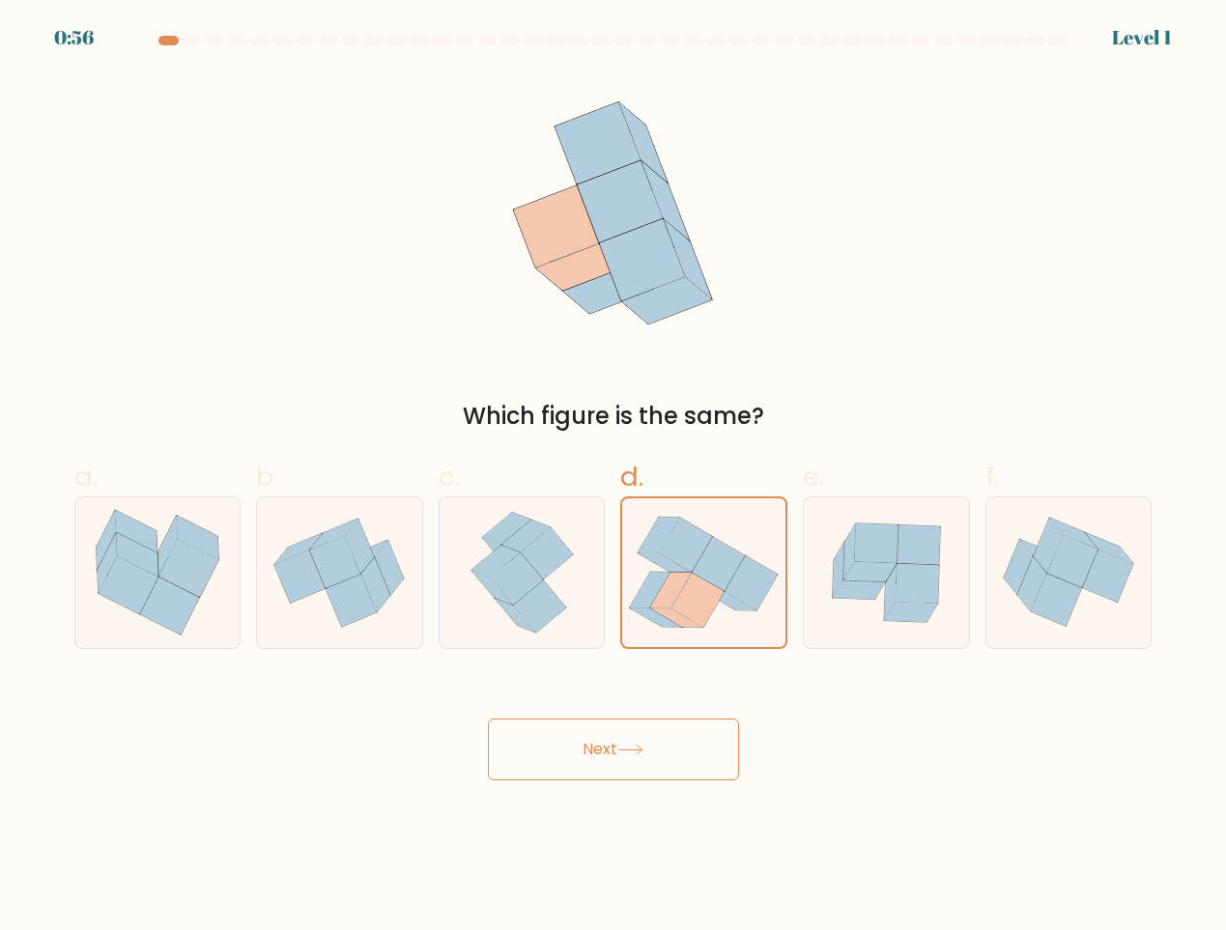
click at [616, 739] on button "Next" at bounding box center [613, 750] width 251 height 62
drag, startPoint x: 462, startPoint y: 570, endPoint x: 459, endPoint y: 608, distance: 37.8
click at [462, 569] on icon at bounding box center [522, 573] width 121 height 150
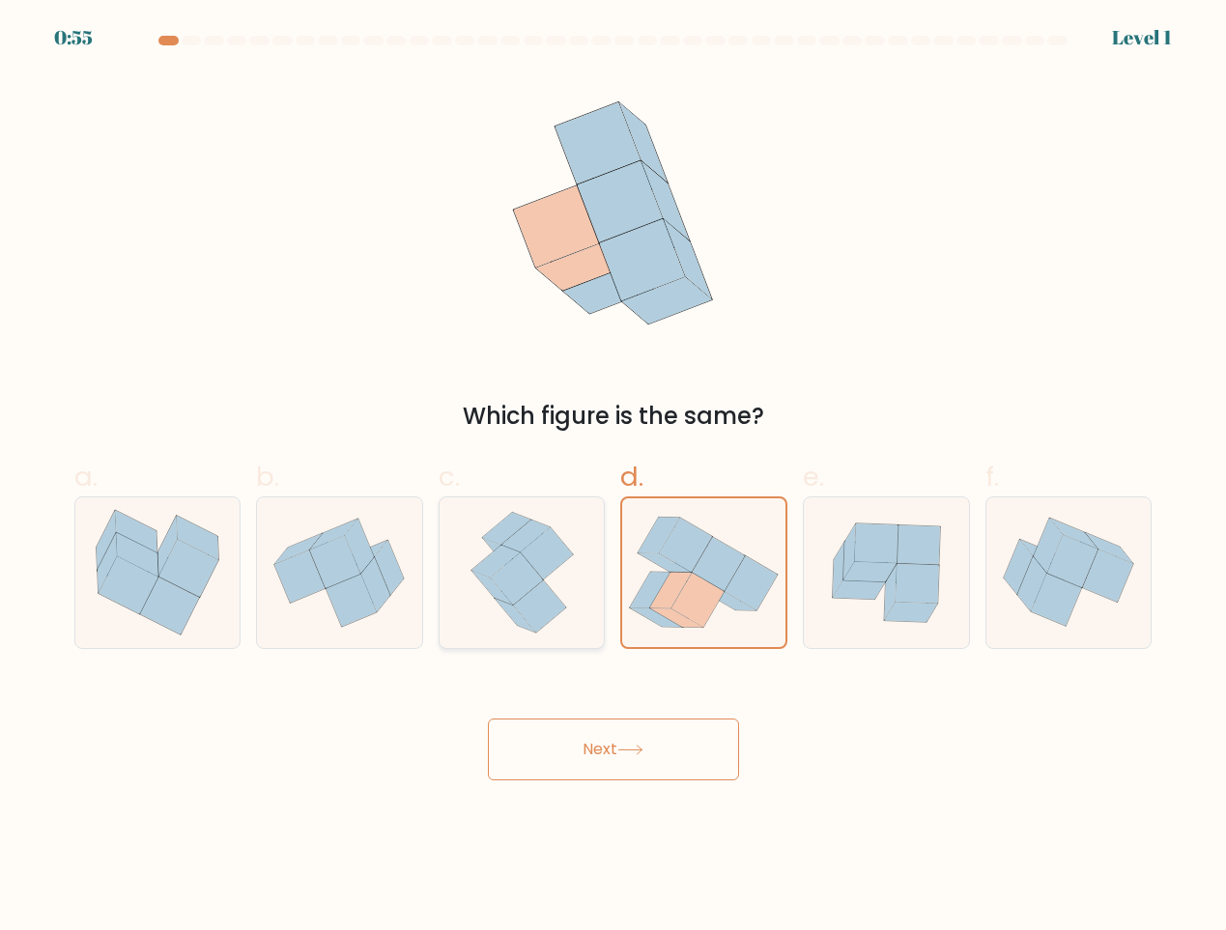
click at [614, 478] on input "c." at bounding box center [614, 472] width 1 height 13
radio input "true"
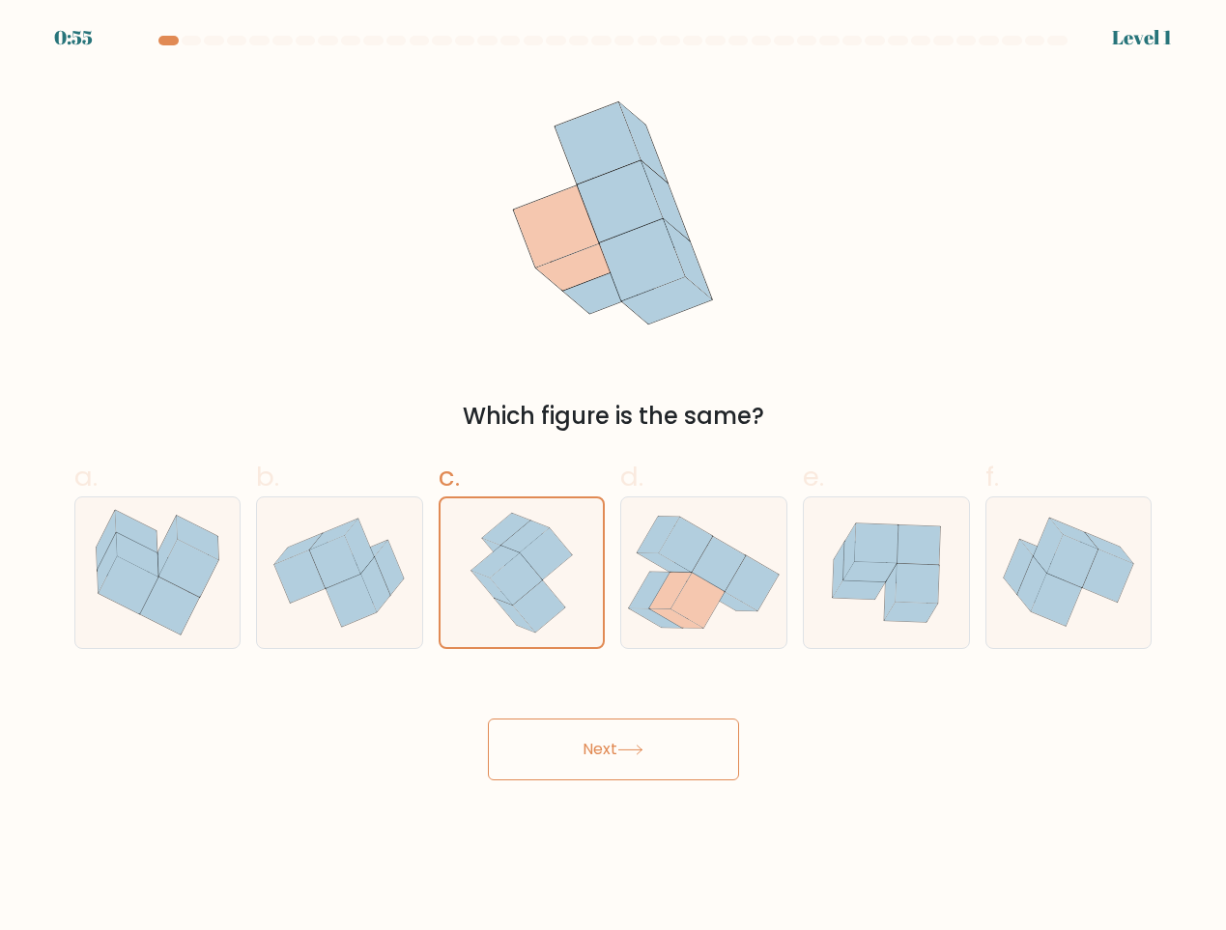
click at [500, 729] on button "Next" at bounding box center [613, 750] width 251 height 62
click at [505, 733] on button "Next" at bounding box center [613, 750] width 251 height 62
drag, startPoint x: 517, startPoint y: 739, endPoint x: 533, endPoint y: 751, distance: 20.1
click at [519, 740] on button "Next" at bounding box center [613, 750] width 251 height 62
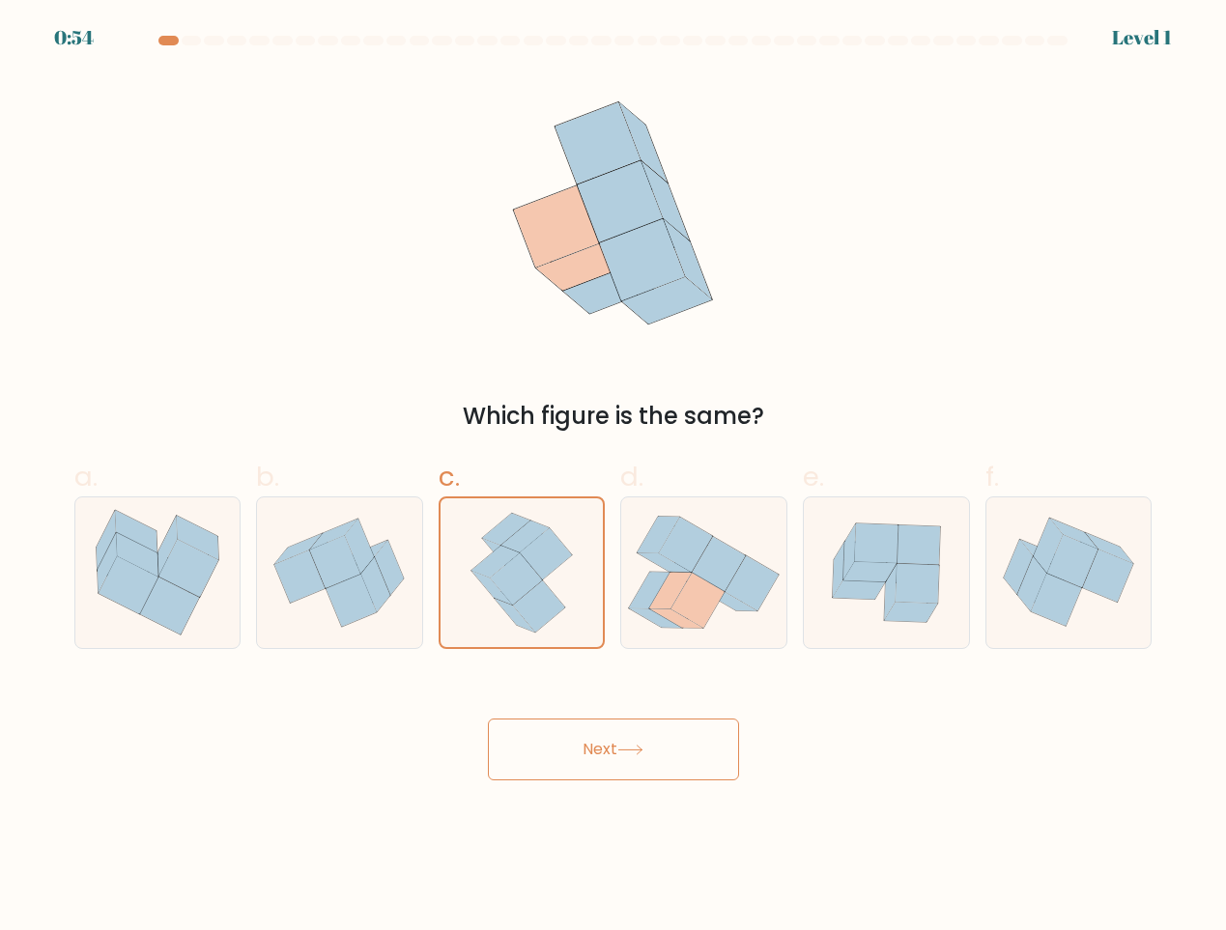
click at [533, 751] on button "Next" at bounding box center [613, 750] width 251 height 62
